Goal: Use online tool/utility: Utilize a website feature to perform a specific function

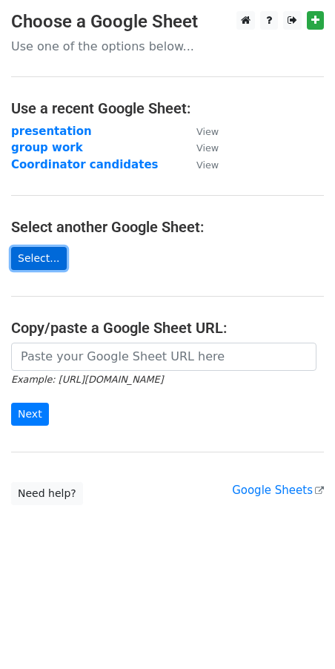
click at [46, 257] on link "Select..." at bounding box center [39, 258] width 56 height 23
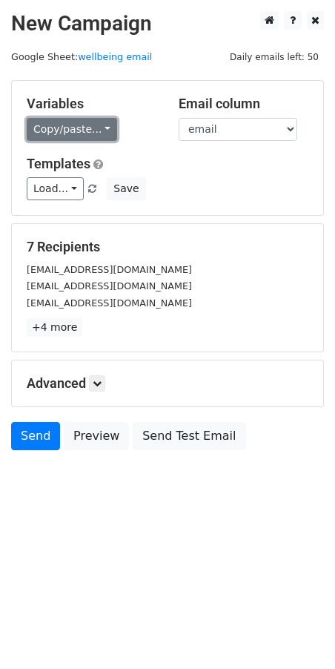
click at [74, 134] on link "Copy/paste..." at bounding box center [72, 129] width 90 height 23
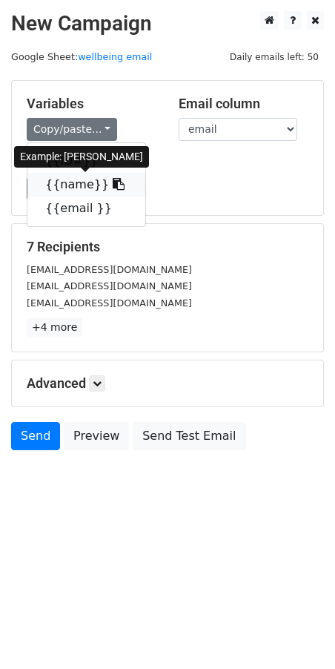
click at [72, 186] on link "{{name}}" at bounding box center [86, 185] width 118 height 24
